Goal: Navigation & Orientation: Find specific page/section

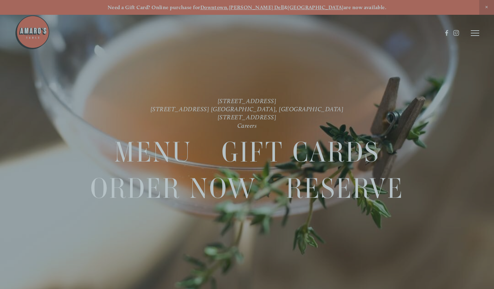
scroll to position [15, 0]
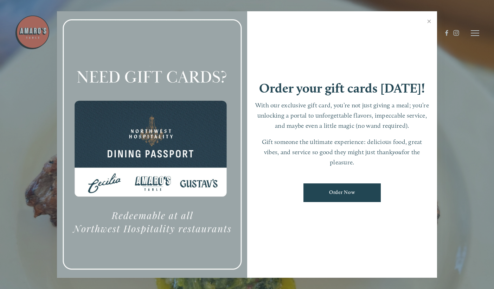
click at [426, 30] on link "Close" at bounding box center [429, 22] width 14 height 20
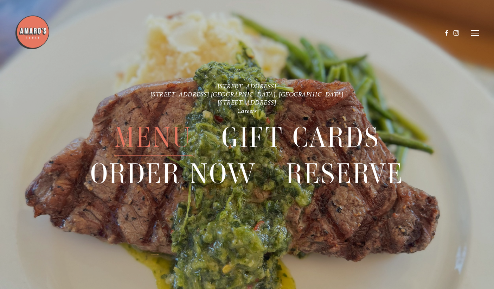
click at [170, 139] on span "Menu" at bounding box center [153, 138] width 78 height 36
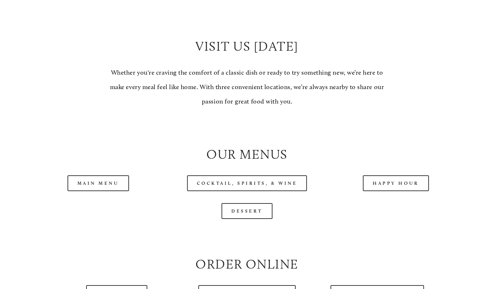
scroll to position [581, 0]
click at [104, 178] on link "Main Menu" at bounding box center [98, 183] width 62 height 16
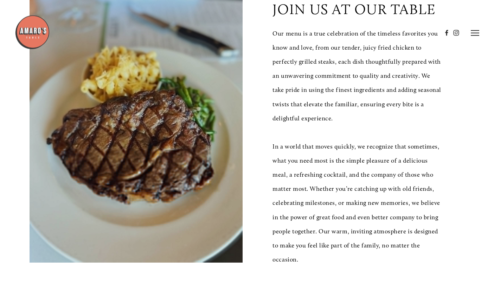
scroll to position [0, 0]
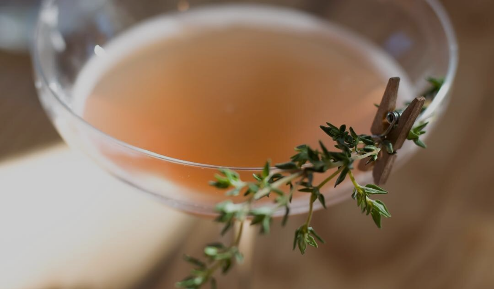
scroll to position [14, 0]
